Goal: Task Accomplishment & Management: Use online tool/utility

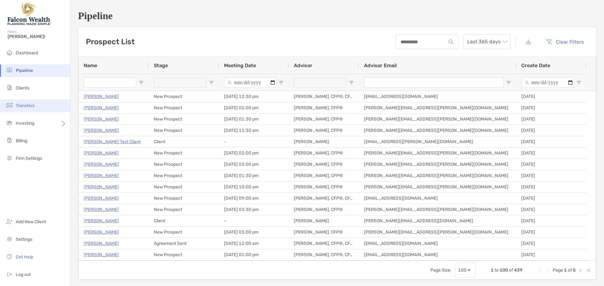
click at [29, 106] on span "Transfers" at bounding box center [25, 105] width 19 height 5
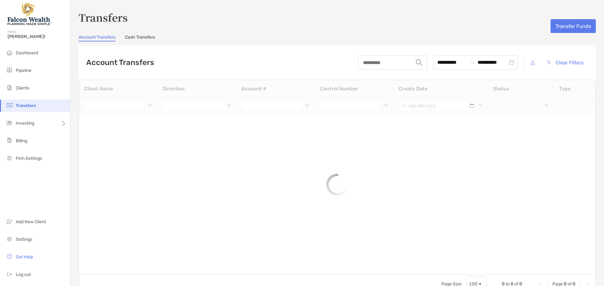
type input "*****"
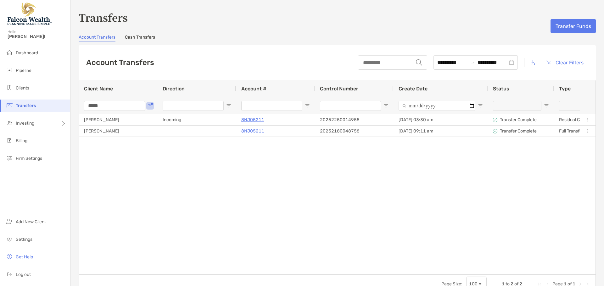
drag, startPoint x: 236, startPoint y: 269, endPoint x: 243, endPoint y: 274, distance: 9.0
click at [243, 273] on div "Client Name Direction Account # Control Number Create Date Status Type Contra F…" at bounding box center [337, 177] width 516 height 195
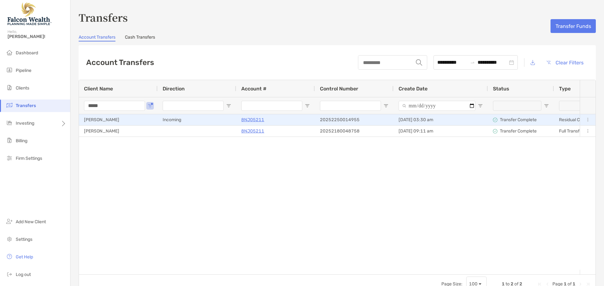
click at [104, 118] on div "[PERSON_NAME]" at bounding box center [118, 119] width 79 height 11
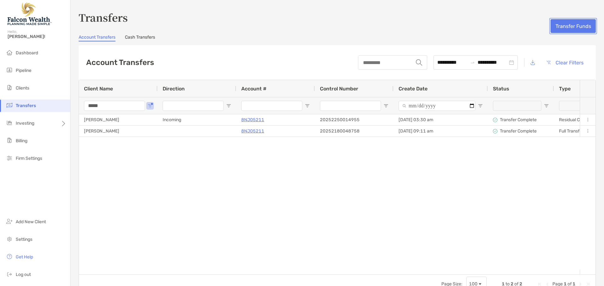
click at [567, 26] on button "Transfer Funds" at bounding box center [572, 26] width 45 height 14
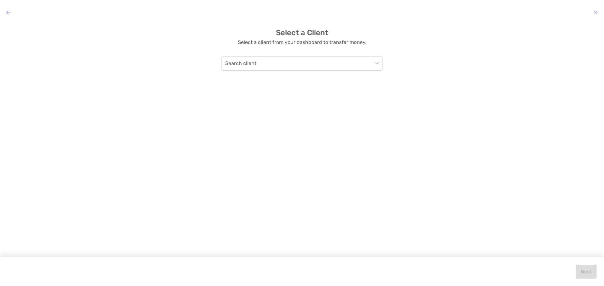
click at [278, 71] on div "Select a Client Select a client from your dashboard to transfer money. Search c…" at bounding box center [302, 150] width 604 height 254
click at [283, 63] on input "modal" at bounding box center [298, 64] width 147 height 14
